Goal: Information Seeking & Learning: Check status

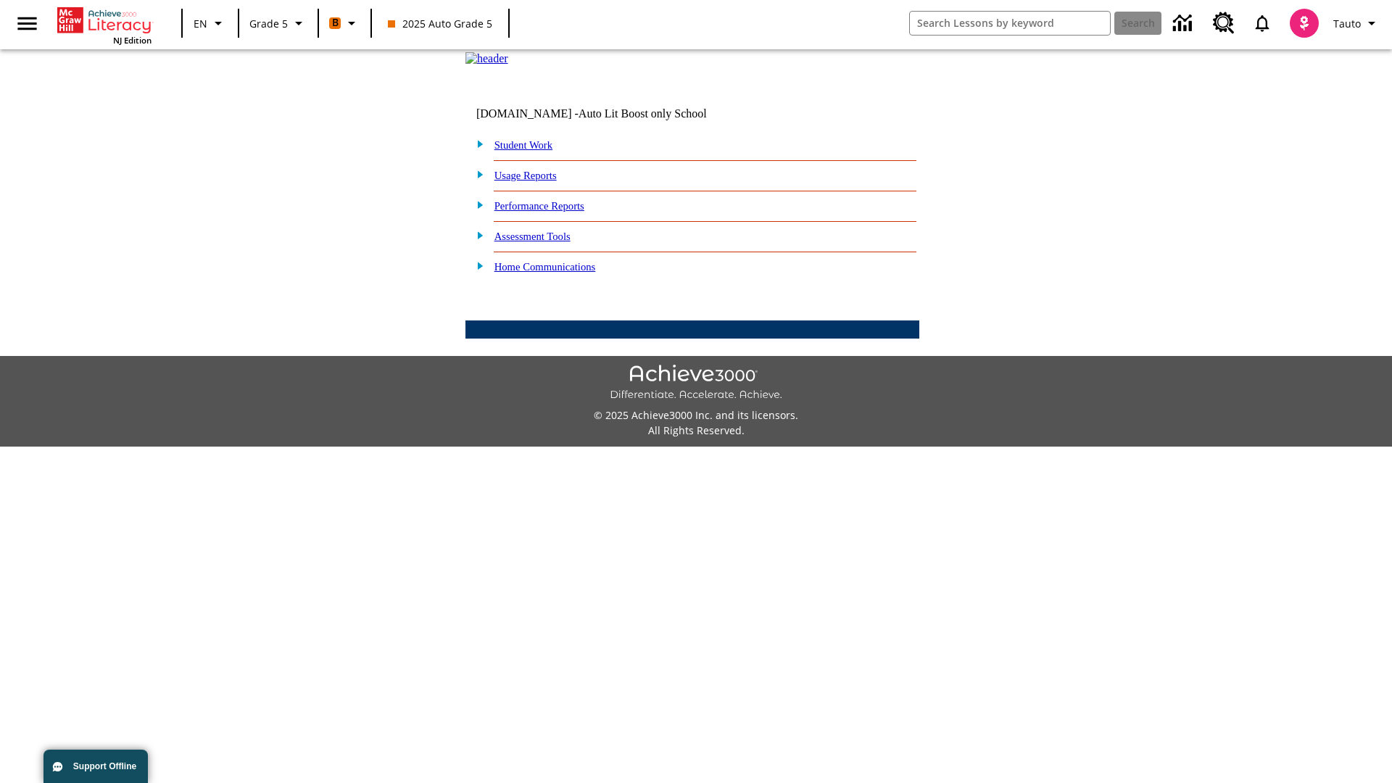
click at [555, 212] on link "Performance Reports" at bounding box center [539, 206] width 90 height 12
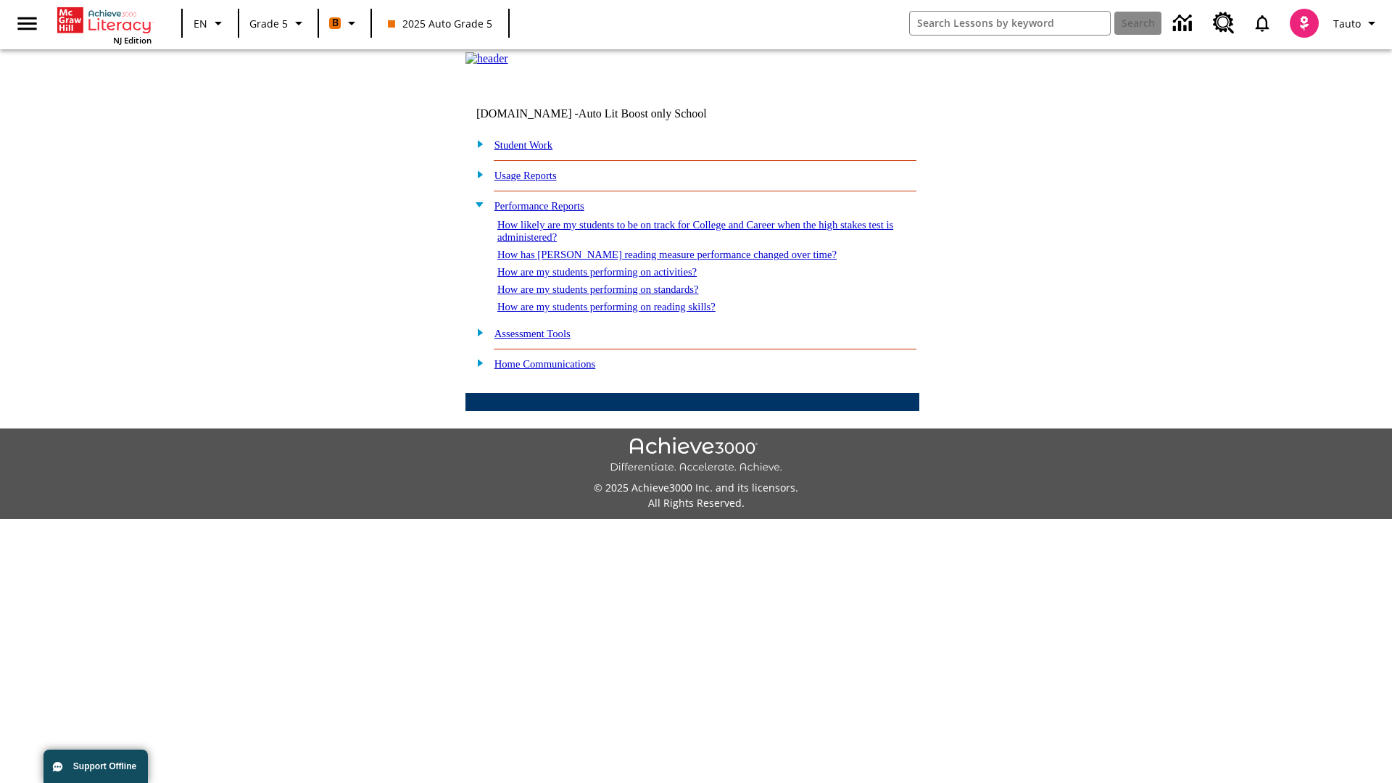
click at [659, 260] on link "How has [PERSON_NAME] reading measure performance changed over time?" at bounding box center [666, 255] width 339 height 12
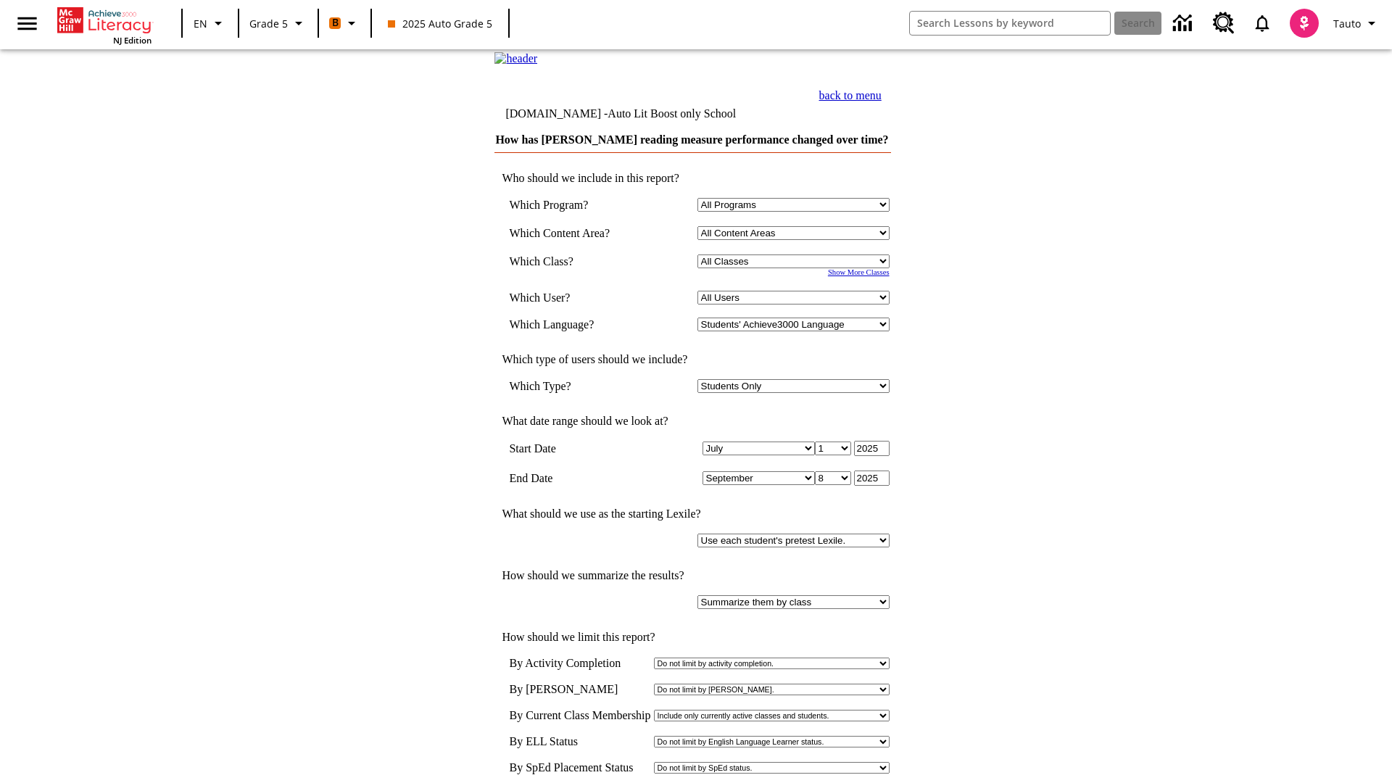
select select "11133131"
click at [795, 305] on select "All Users Cat, Sautoen Cat, Sautoes Cat, Sautoss Donotlogin, Sautoen Twoschools…" at bounding box center [793, 298] width 192 height 14
select select "21437107"
